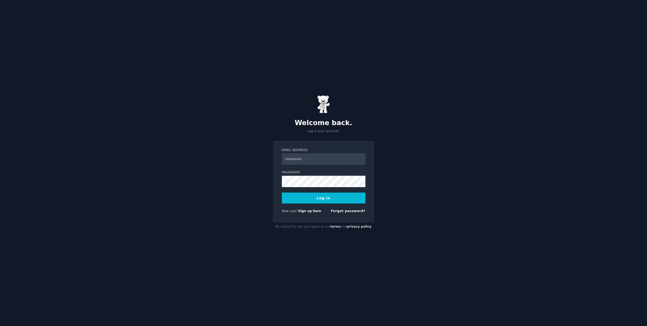
type input "**********"
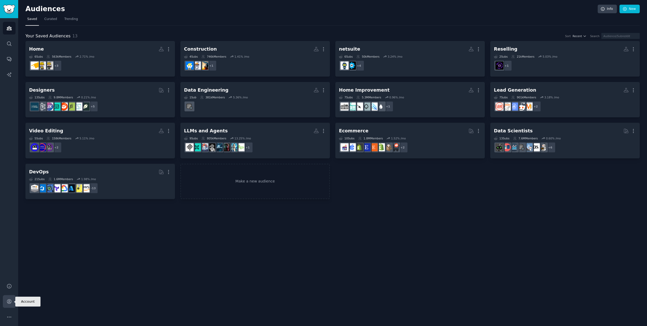
click at [6, 304] on link "Account" at bounding box center [9, 301] width 13 height 13
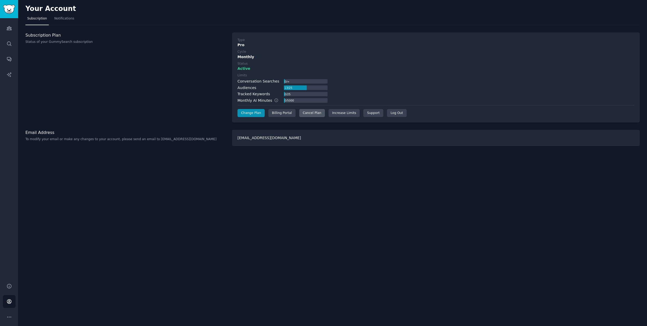
click at [313, 112] on div "Cancel Plan" at bounding box center [312, 113] width 26 height 8
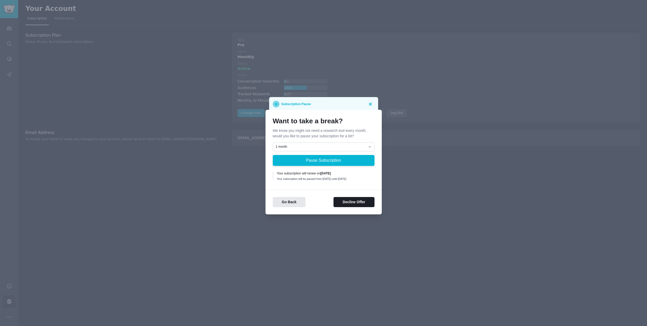
click at [314, 150] on div "1 month 2 months 3 months Choose a custom date to resume Pause Subscription You…" at bounding box center [324, 162] width 102 height 40
click at [351, 205] on button "Decline Offer" at bounding box center [353, 202] width 41 height 10
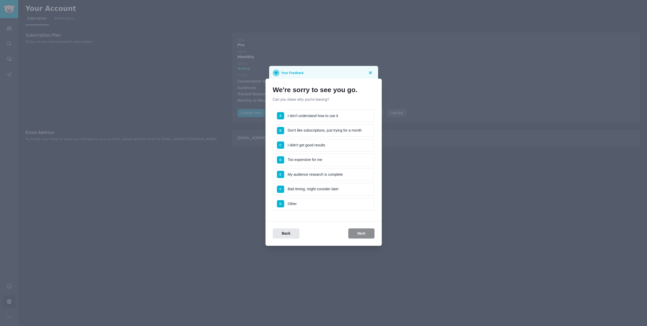
click at [325, 188] on li "F Bad timing, might consider later" at bounding box center [324, 189] width 102 height 13
click at [361, 236] on button "Next" at bounding box center [361, 233] width 26 height 10
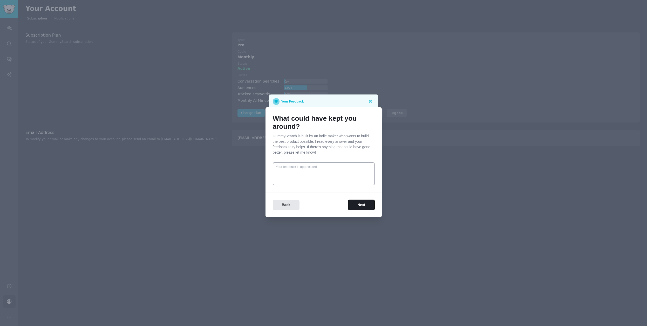
click at [360, 206] on button "Next" at bounding box center [361, 205] width 26 height 10
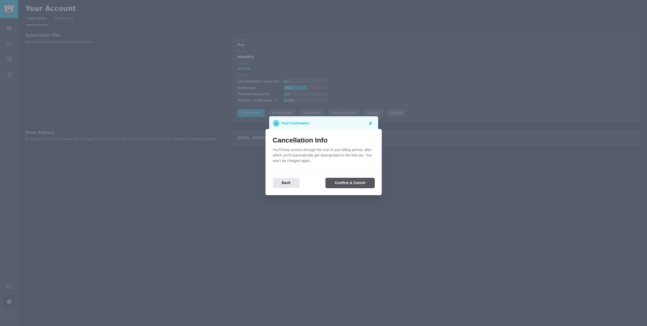
click at [351, 184] on button "Confirm & Cancel" at bounding box center [349, 183] width 48 height 10
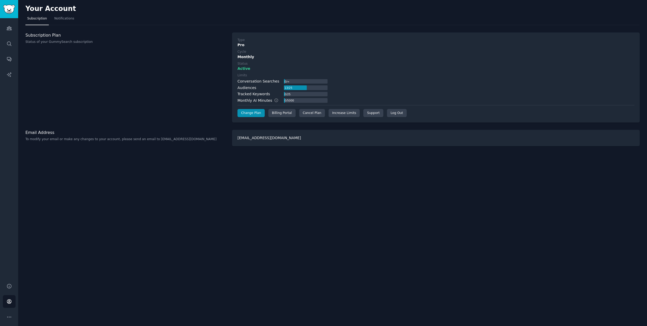
click at [296, 56] on div "Monthly" at bounding box center [435, 56] width 397 height 5
click at [343, 61] on label "Status" at bounding box center [435, 63] width 397 height 5
